Goal: Navigation & Orientation: Find specific page/section

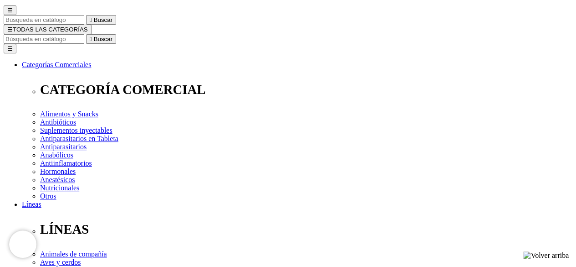
scroll to position [80, 0]
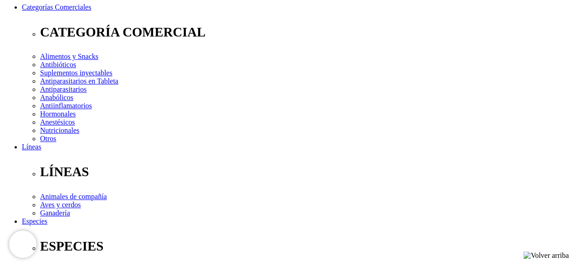
scroll to position [139, 0]
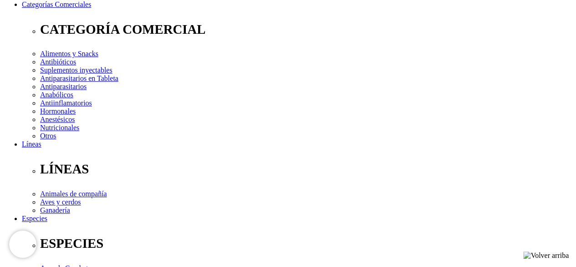
drag, startPoint x: 578, startPoint y: 60, endPoint x: 583, endPoint y: 96, distance: 36.3
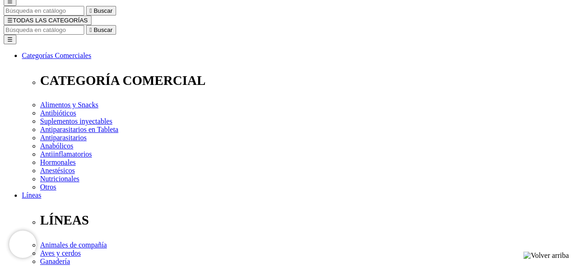
scroll to position [80, 0]
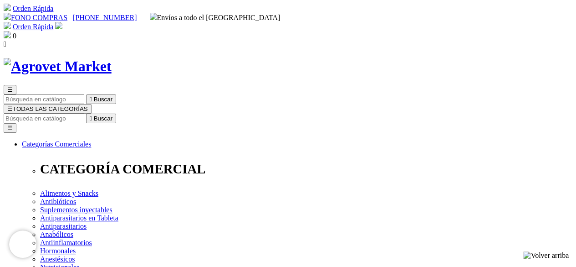
click at [112, 58] on img at bounding box center [58, 66] width 108 height 17
